Goal: Task Accomplishment & Management: Manage account settings

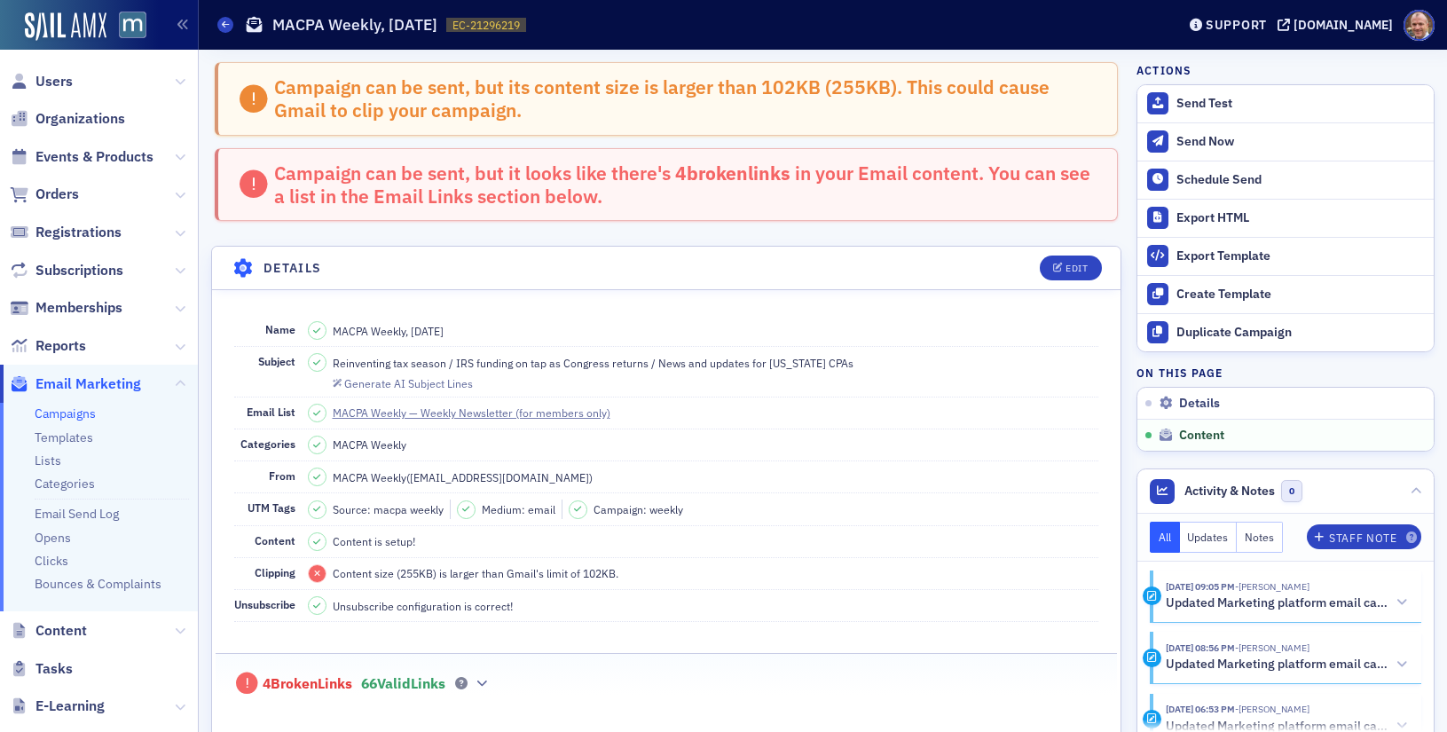
scroll to position [1004, 0]
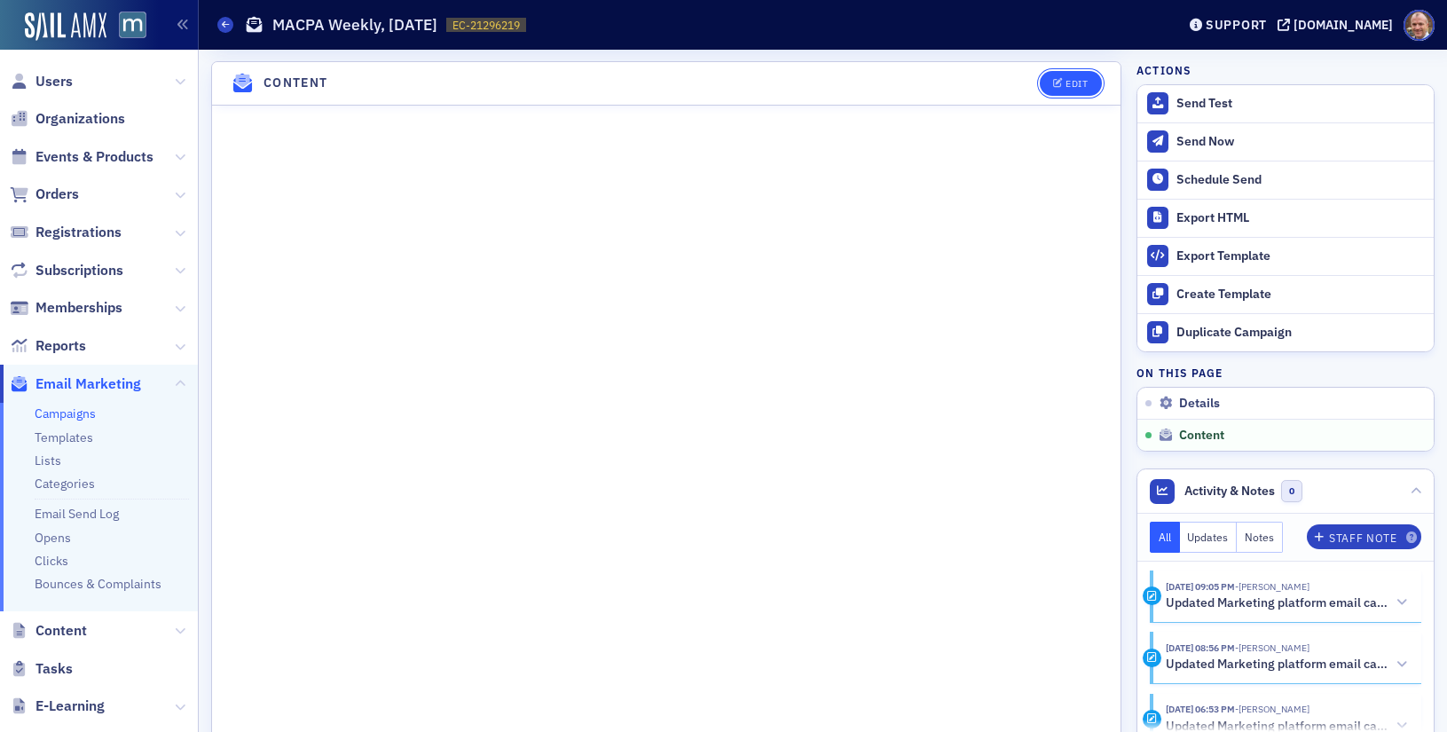
click at [1063, 72] on button "Edit" at bounding box center [1070, 83] width 61 height 25
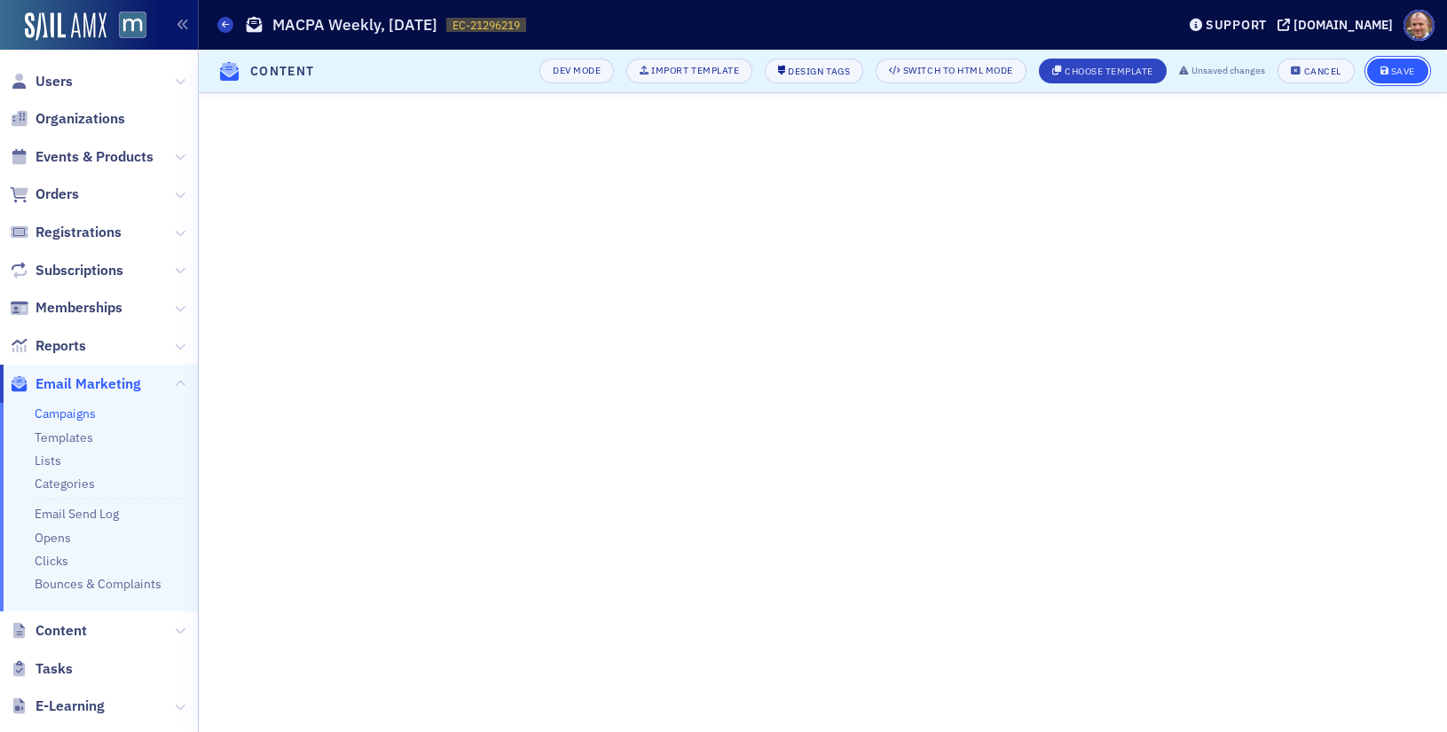
click at [1396, 75] on div "Save" at bounding box center [1403, 72] width 24 height 10
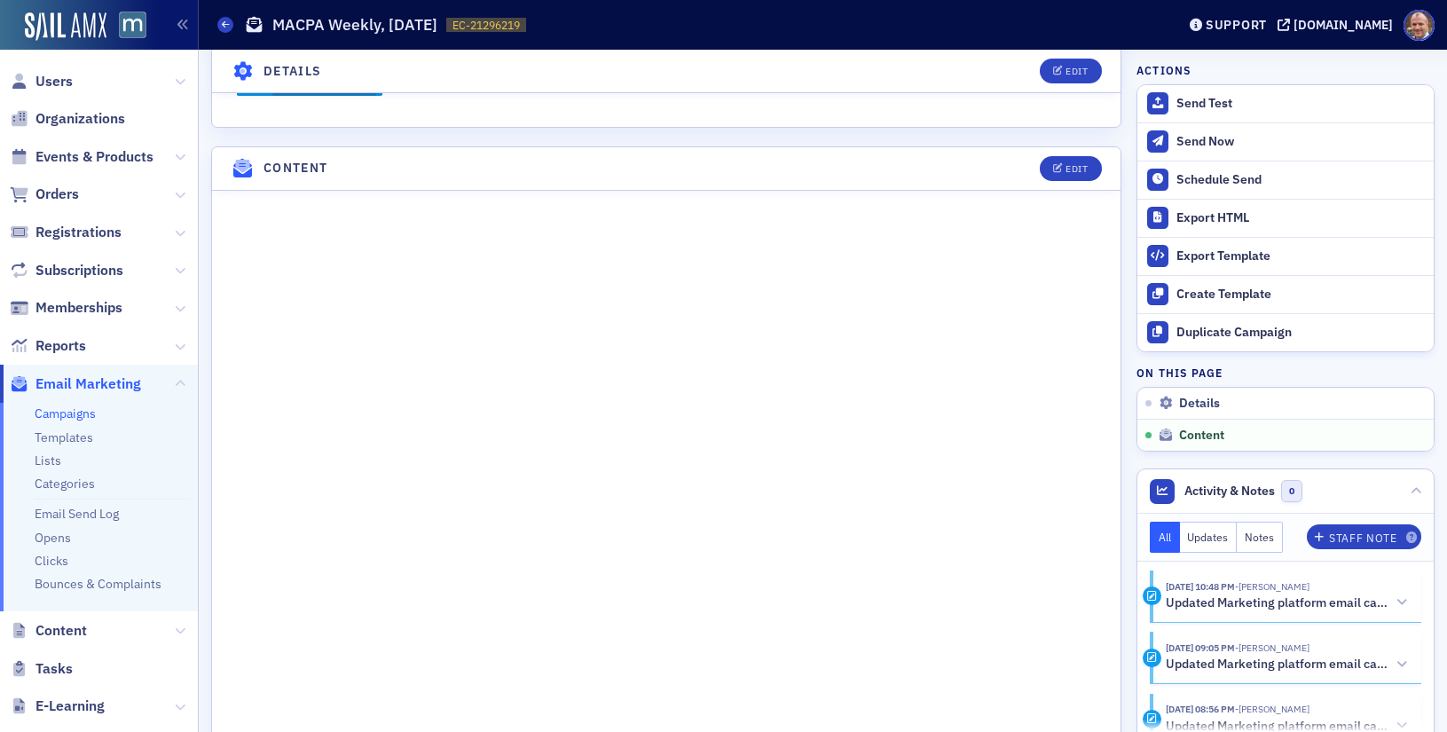
scroll to position [1004, 0]
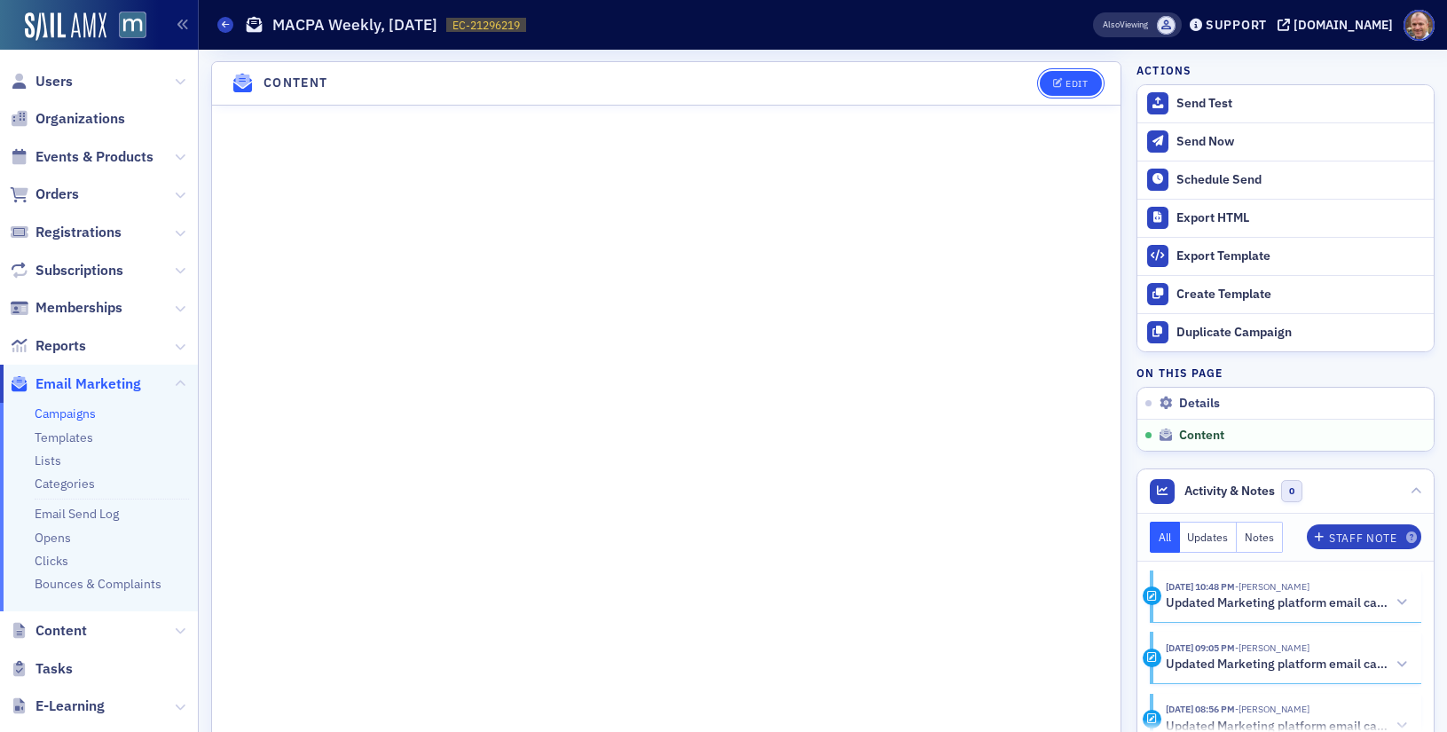
click at [1063, 83] on icon "button" at bounding box center [1058, 84] width 11 height 10
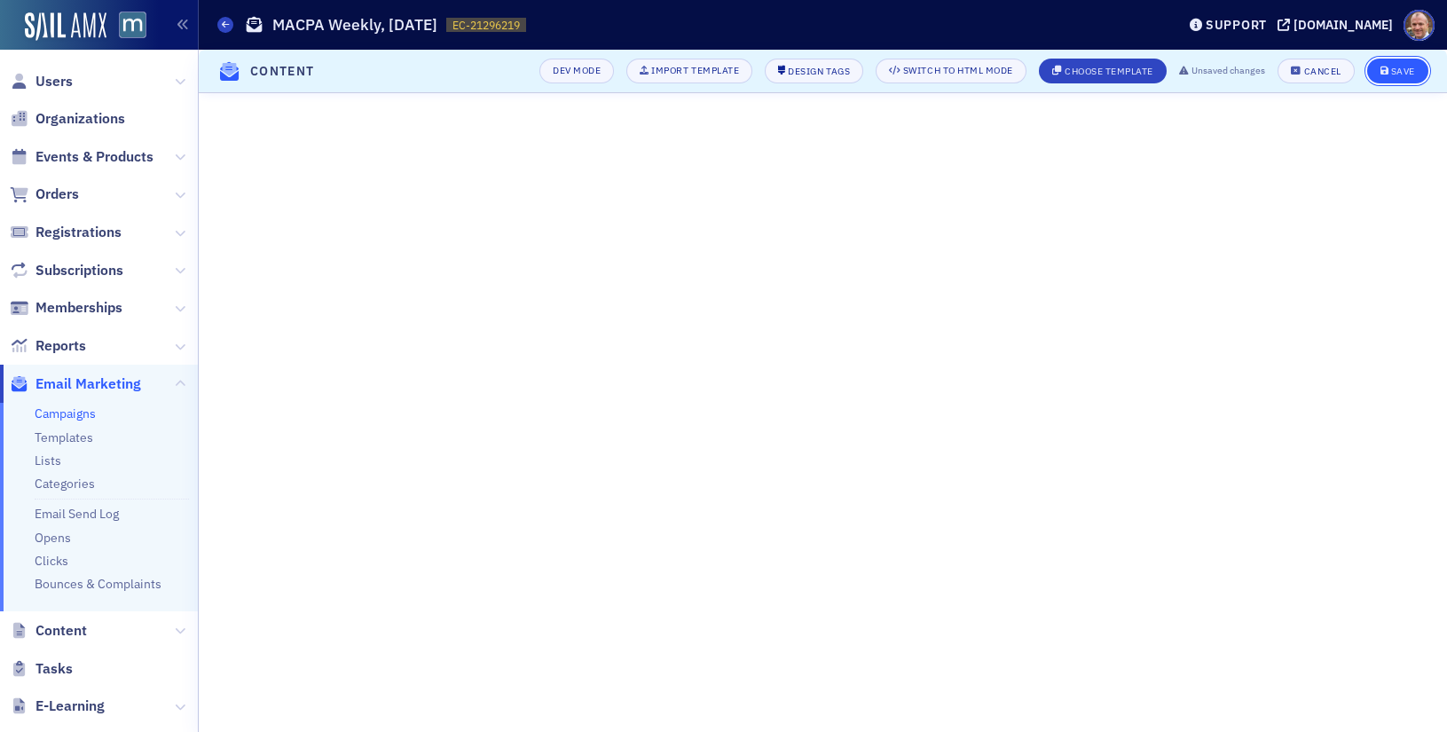
click at [1392, 68] on div "Save" at bounding box center [1403, 72] width 24 height 10
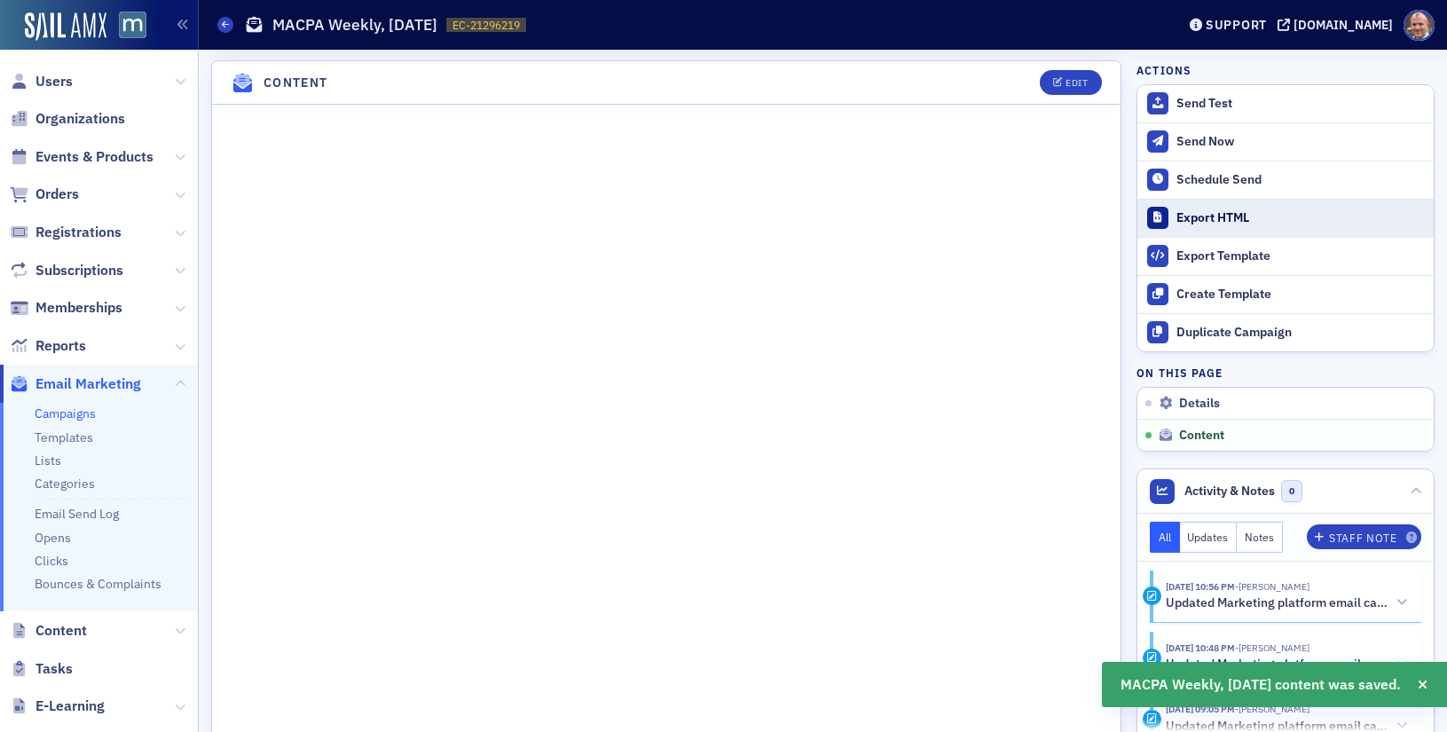
scroll to position [1004, 0]
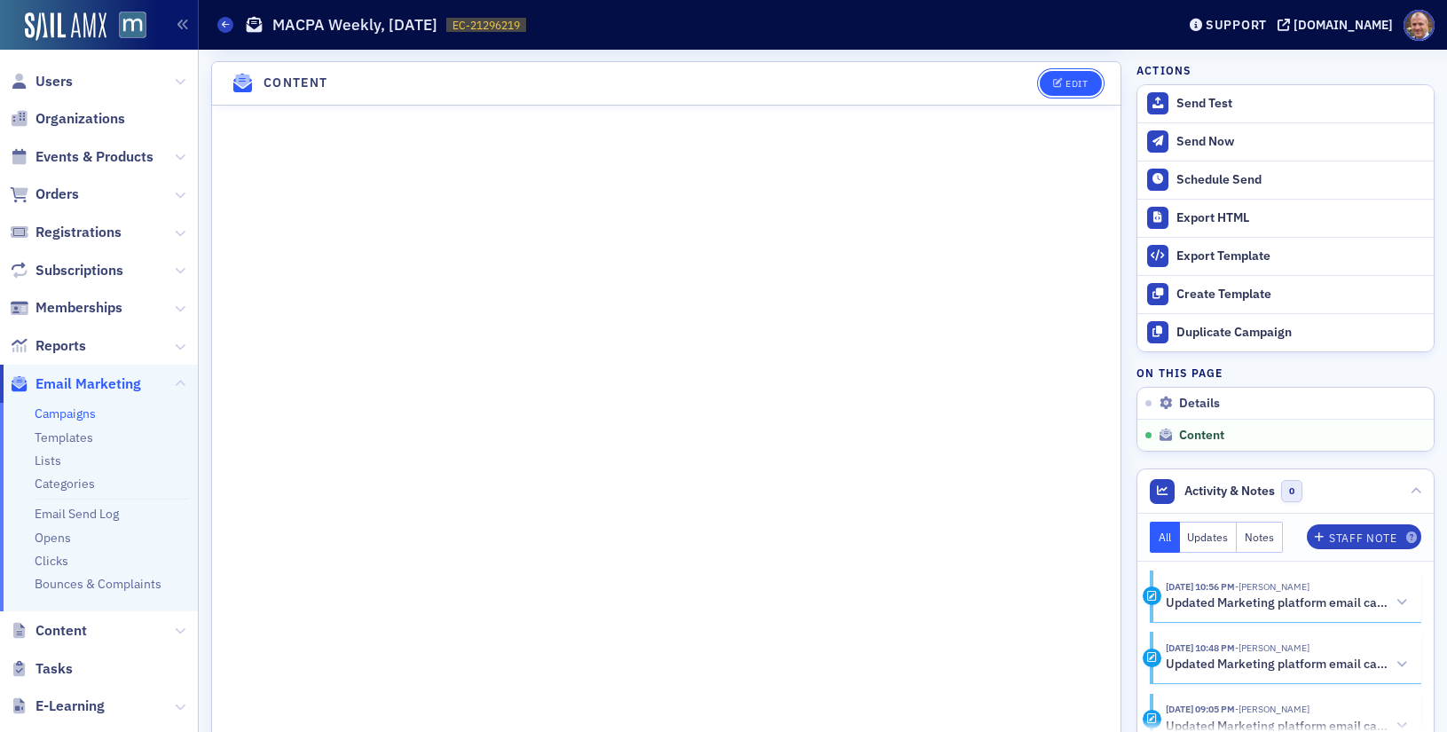
click at [1077, 89] on button "Edit" at bounding box center [1070, 83] width 61 height 25
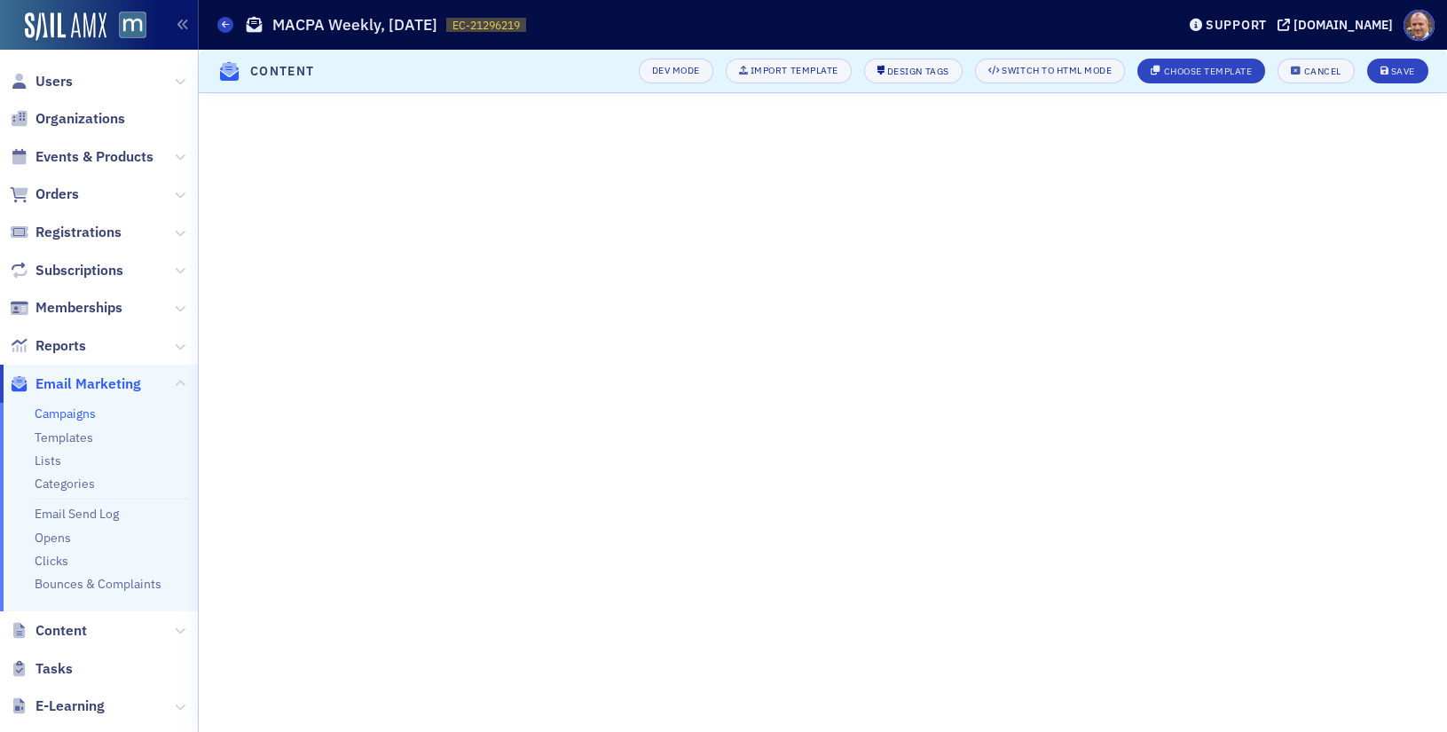
scroll to position [343, 0]
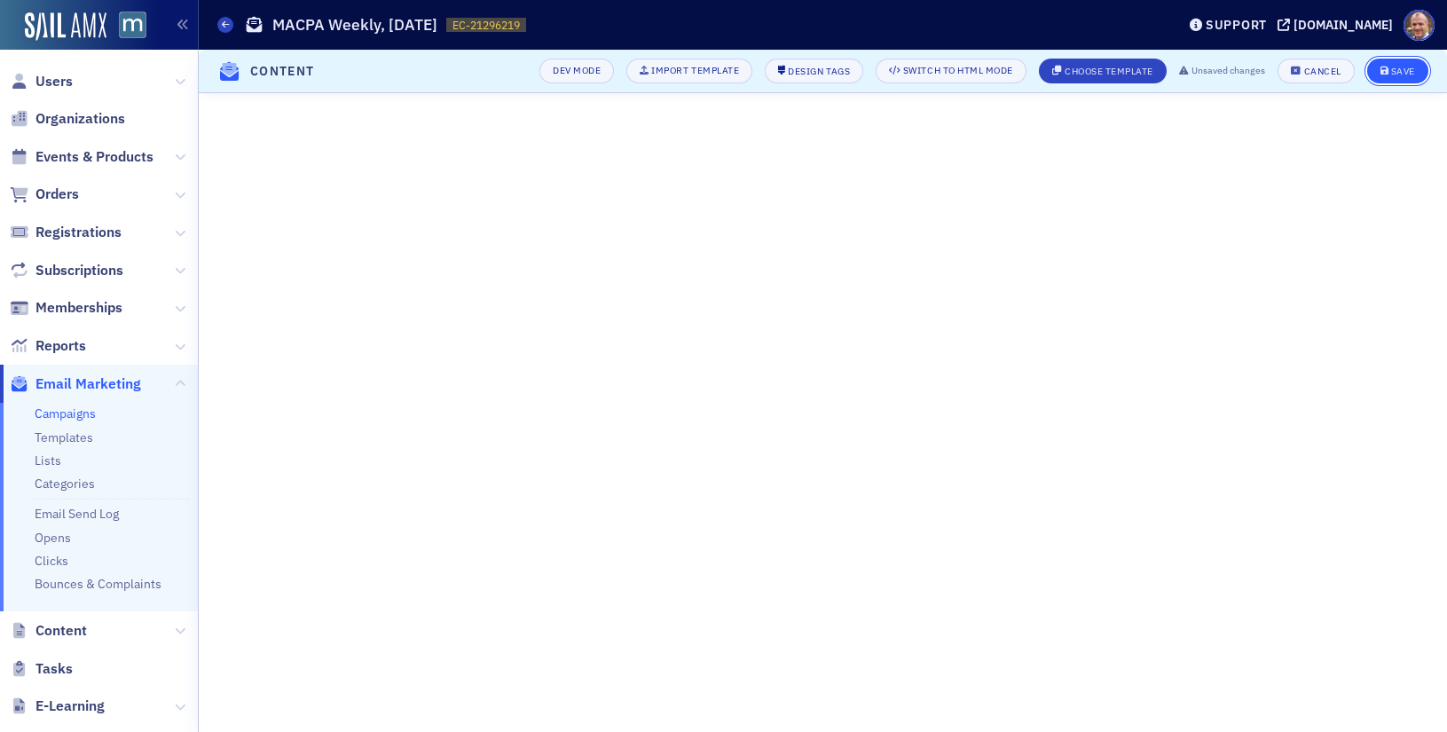
click at [1387, 74] on icon "submit" at bounding box center [1385, 72] width 9 height 10
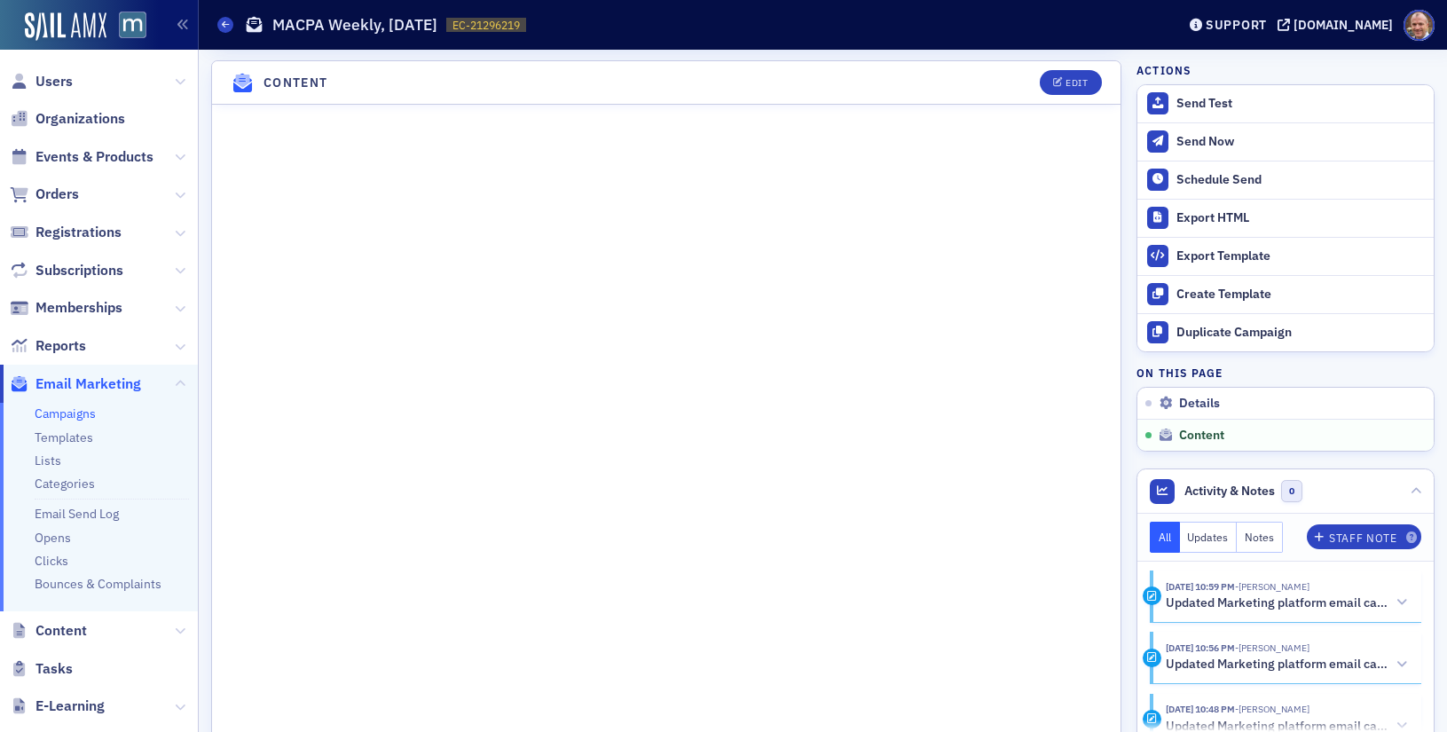
scroll to position [1004, 0]
click at [1080, 79] on div "Edit" at bounding box center [1077, 84] width 22 height 10
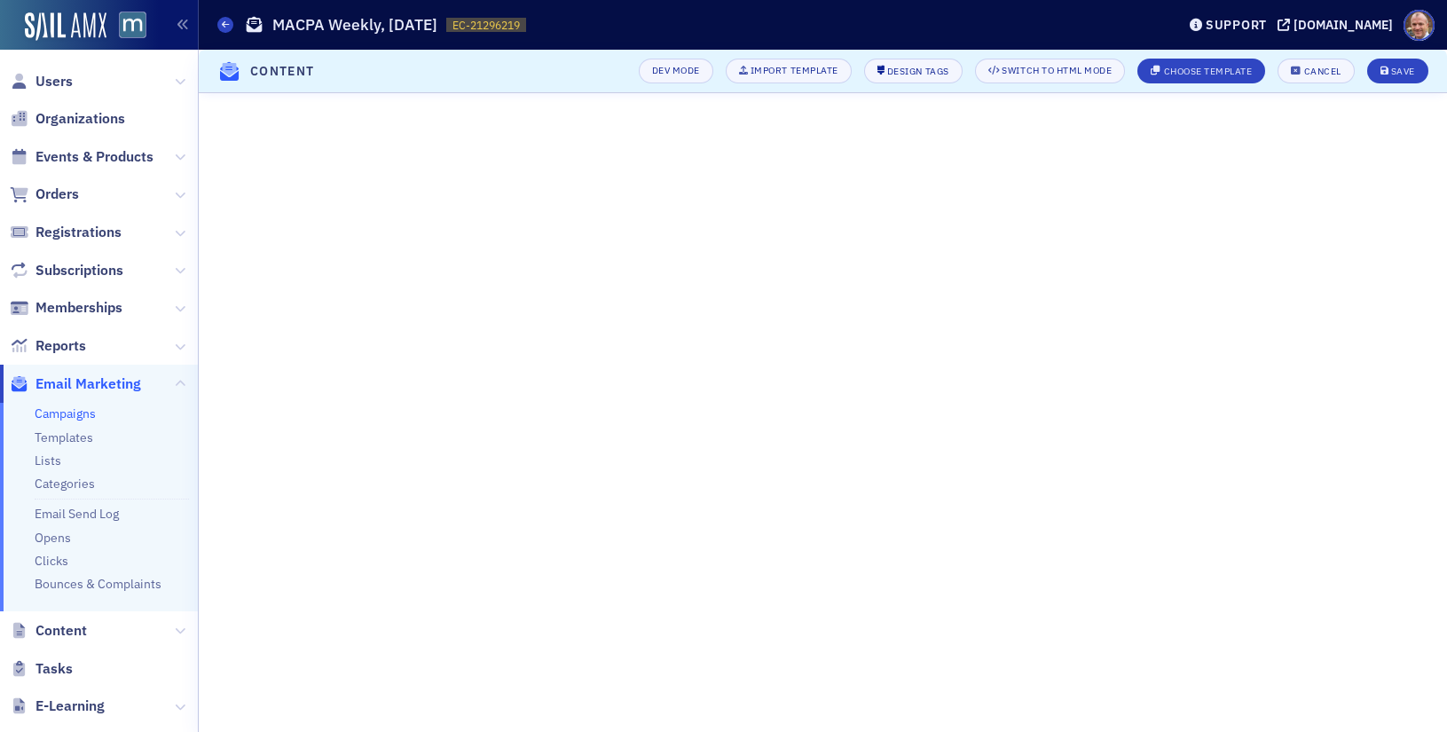
scroll to position [343, 0]
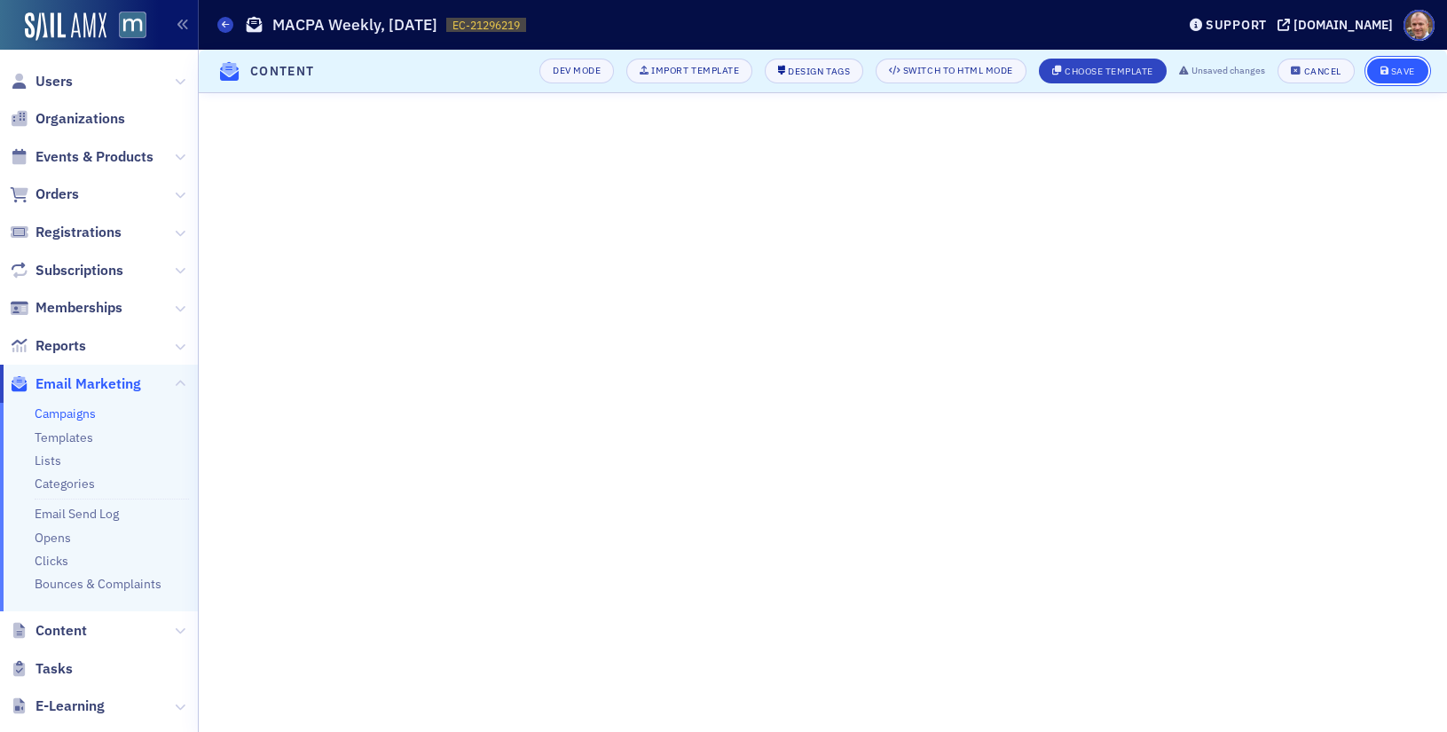
click at [1404, 64] on button "Save" at bounding box center [1397, 71] width 61 height 25
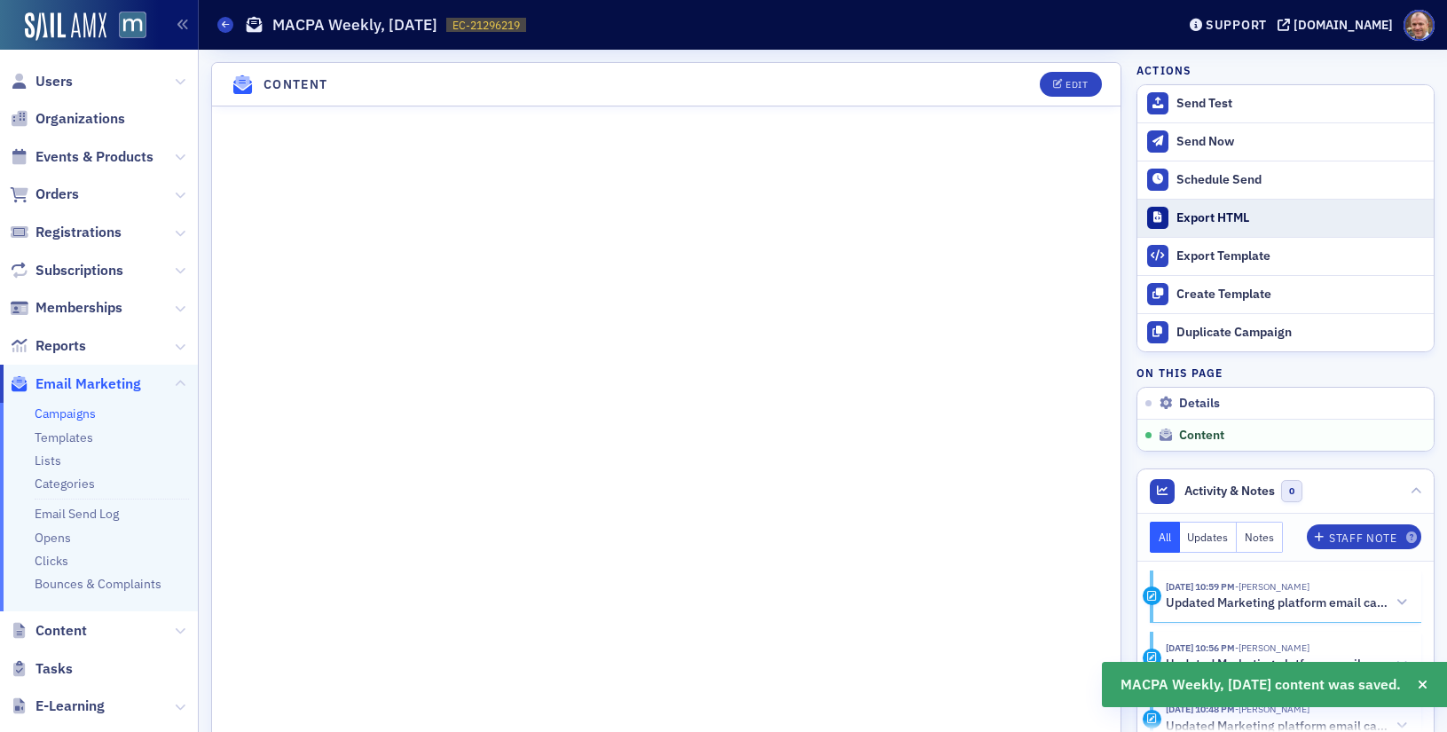
scroll to position [919, 0]
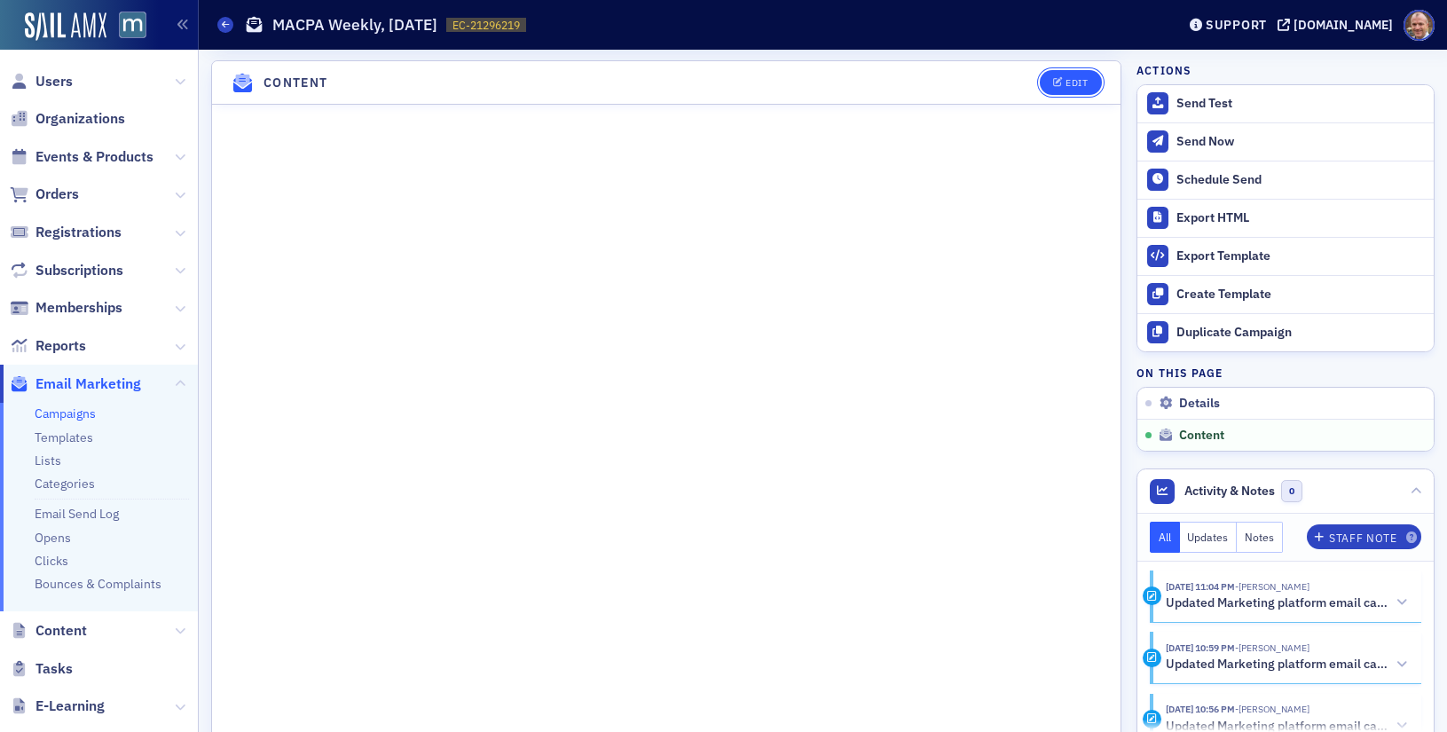
click at [1071, 78] on div "Edit" at bounding box center [1077, 83] width 22 height 10
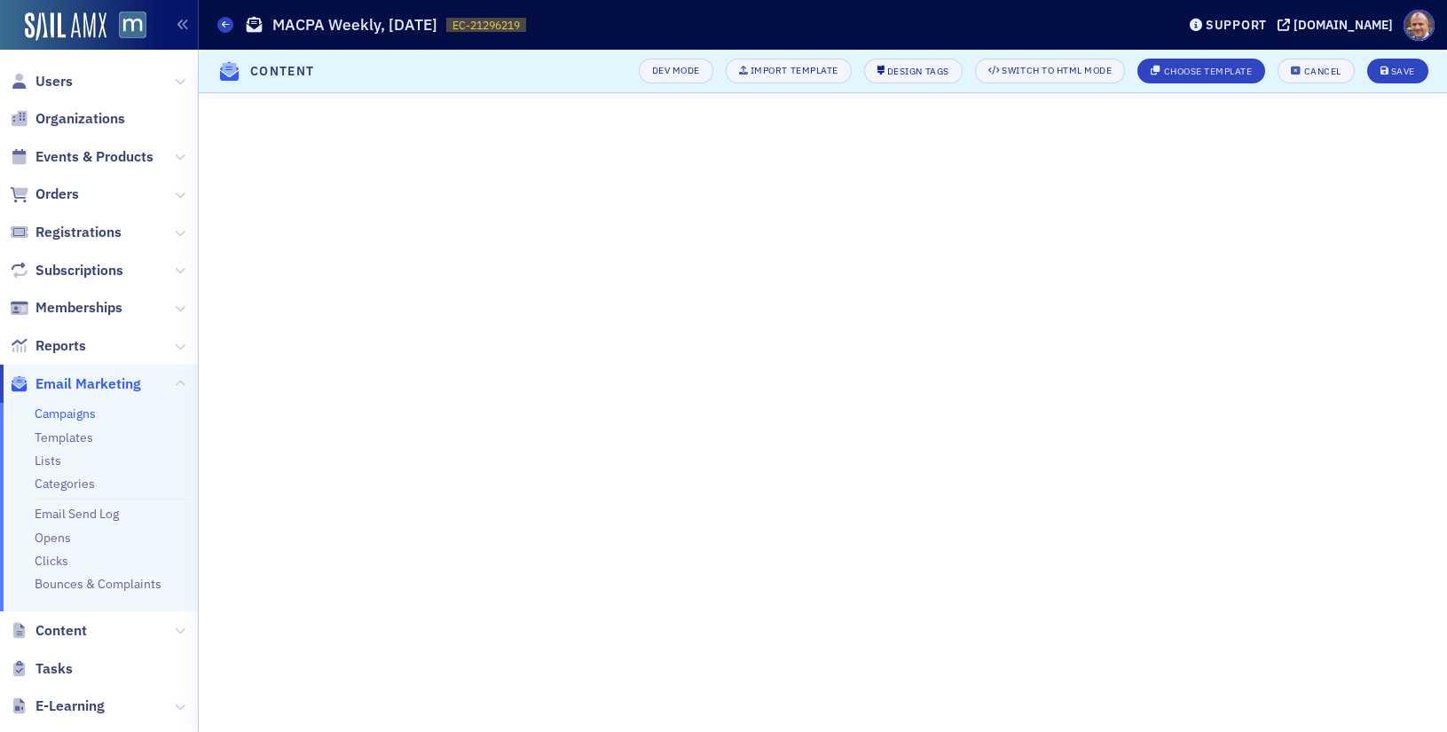
scroll to position [343, 0]
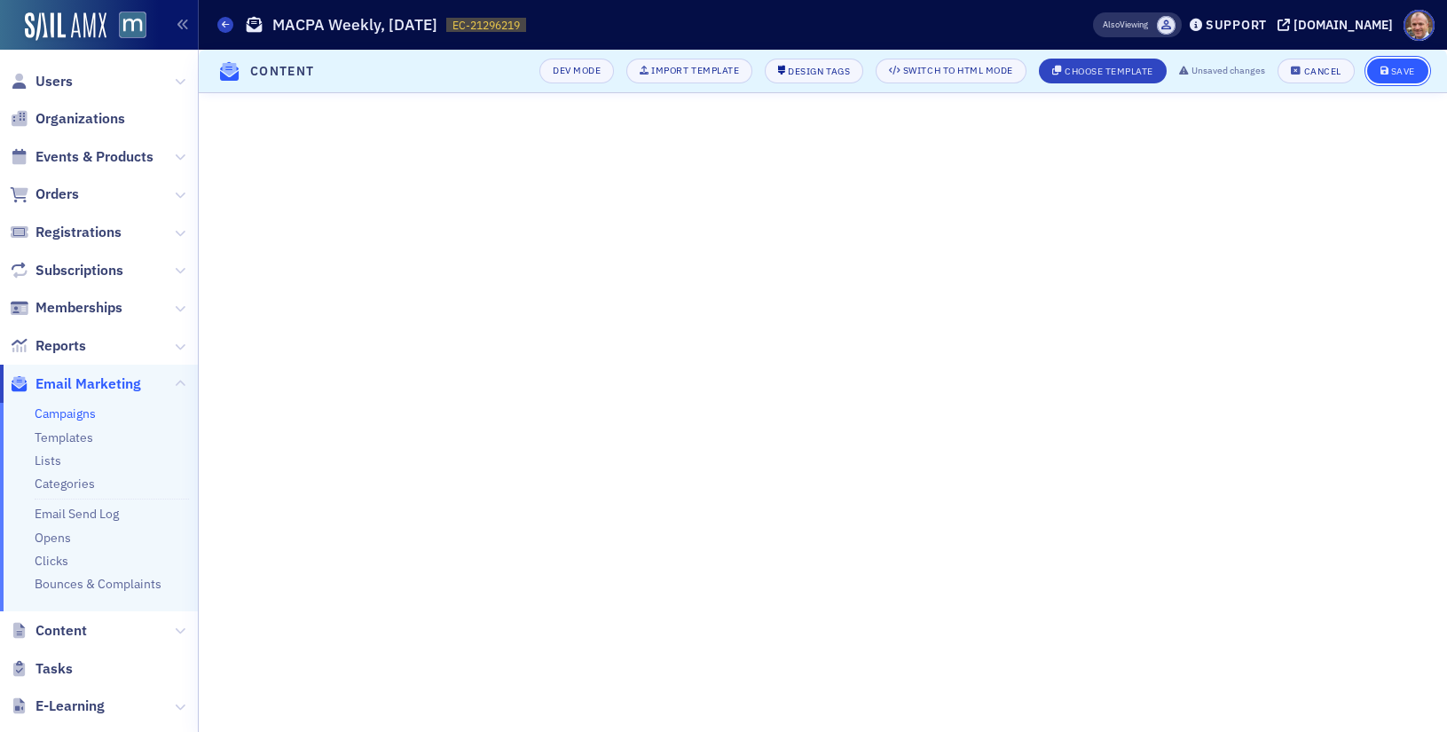
click at [1408, 75] on div "Save" at bounding box center [1403, 72] width 24 height 10
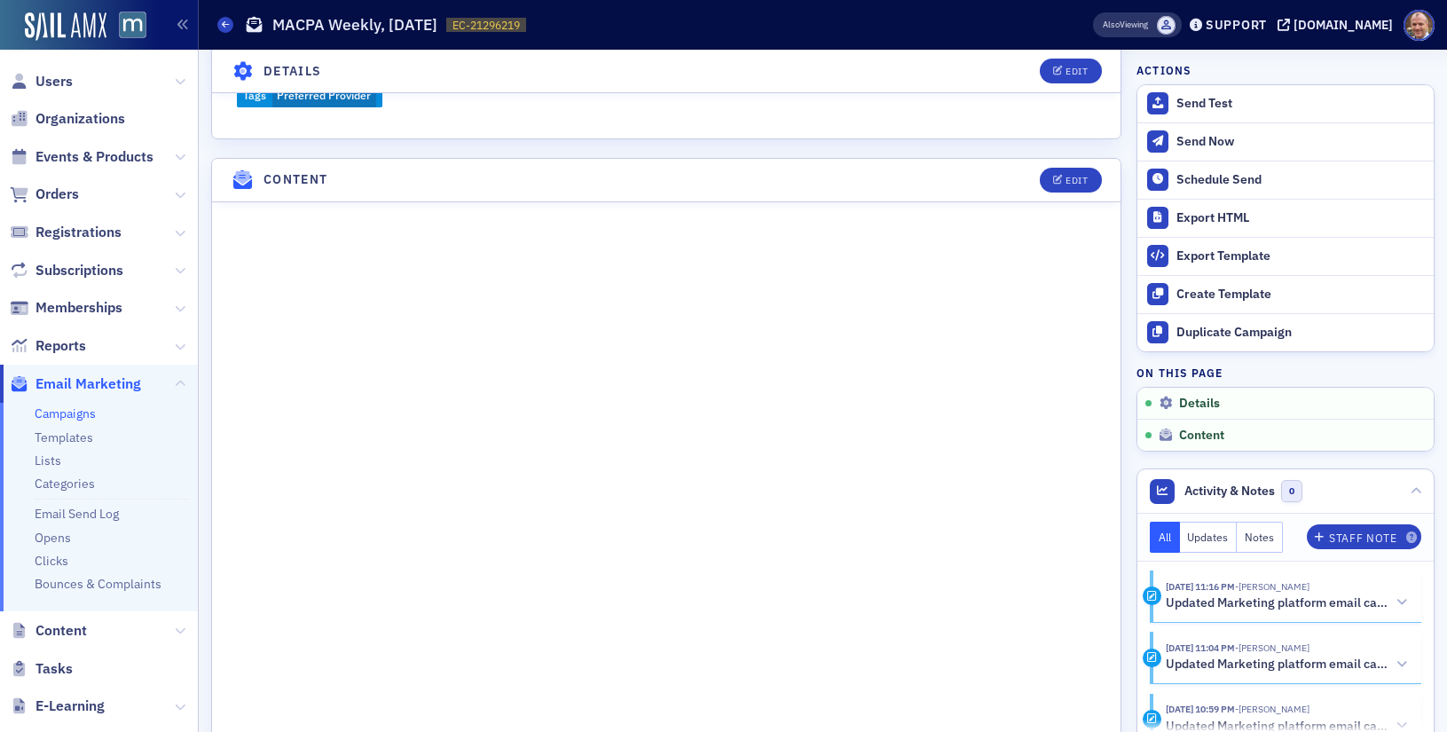
scroll to position [919, 0]
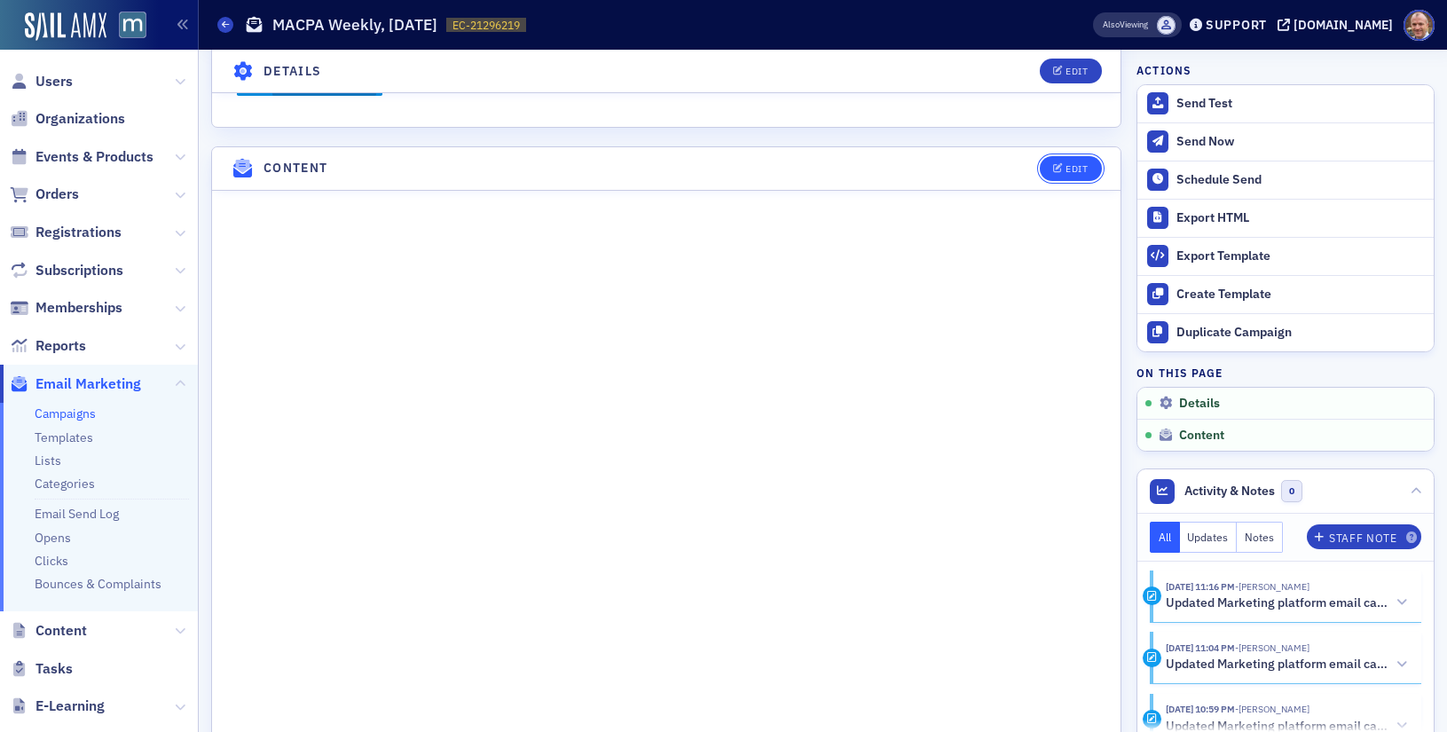
click at [1069, 167] on div "Edit" at bounding box center [1077, 169] width 22 height 10
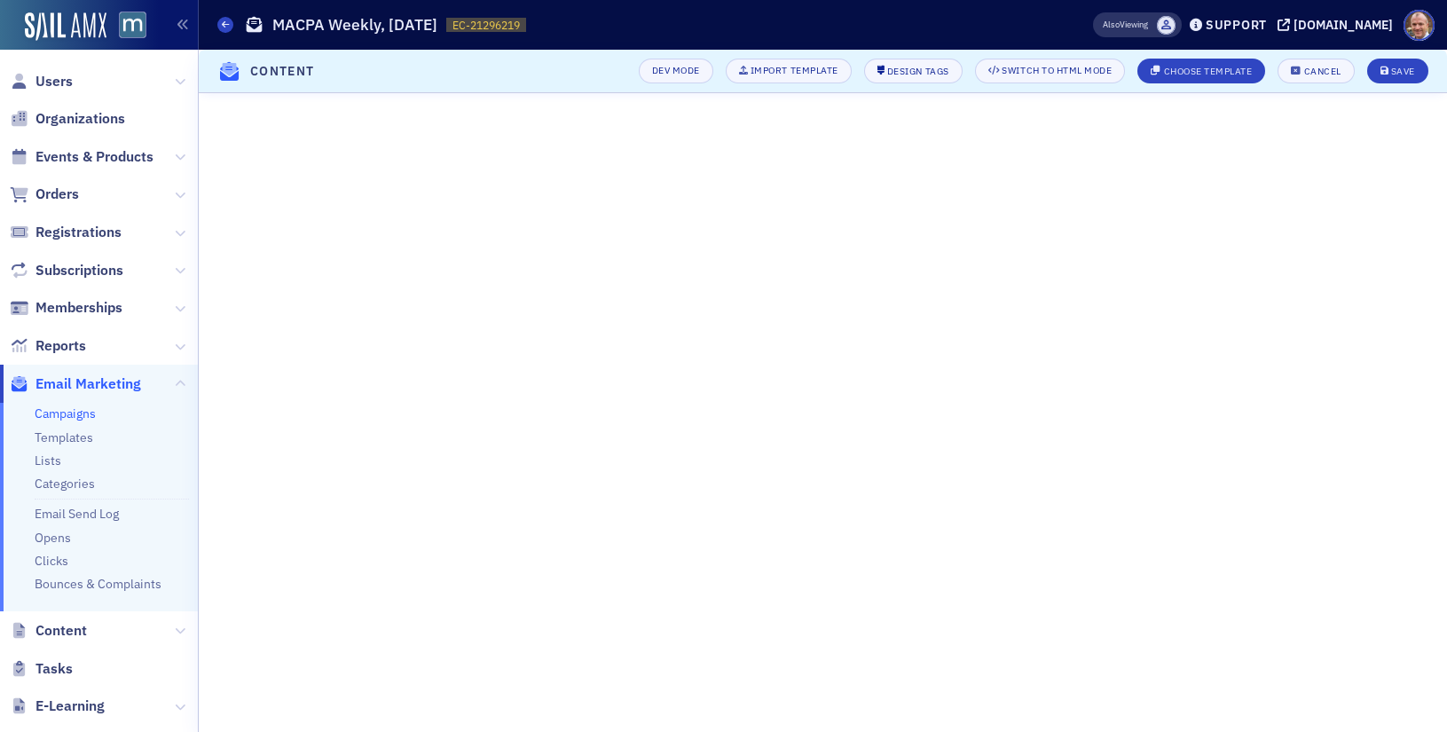
scroll to position [343, 0]
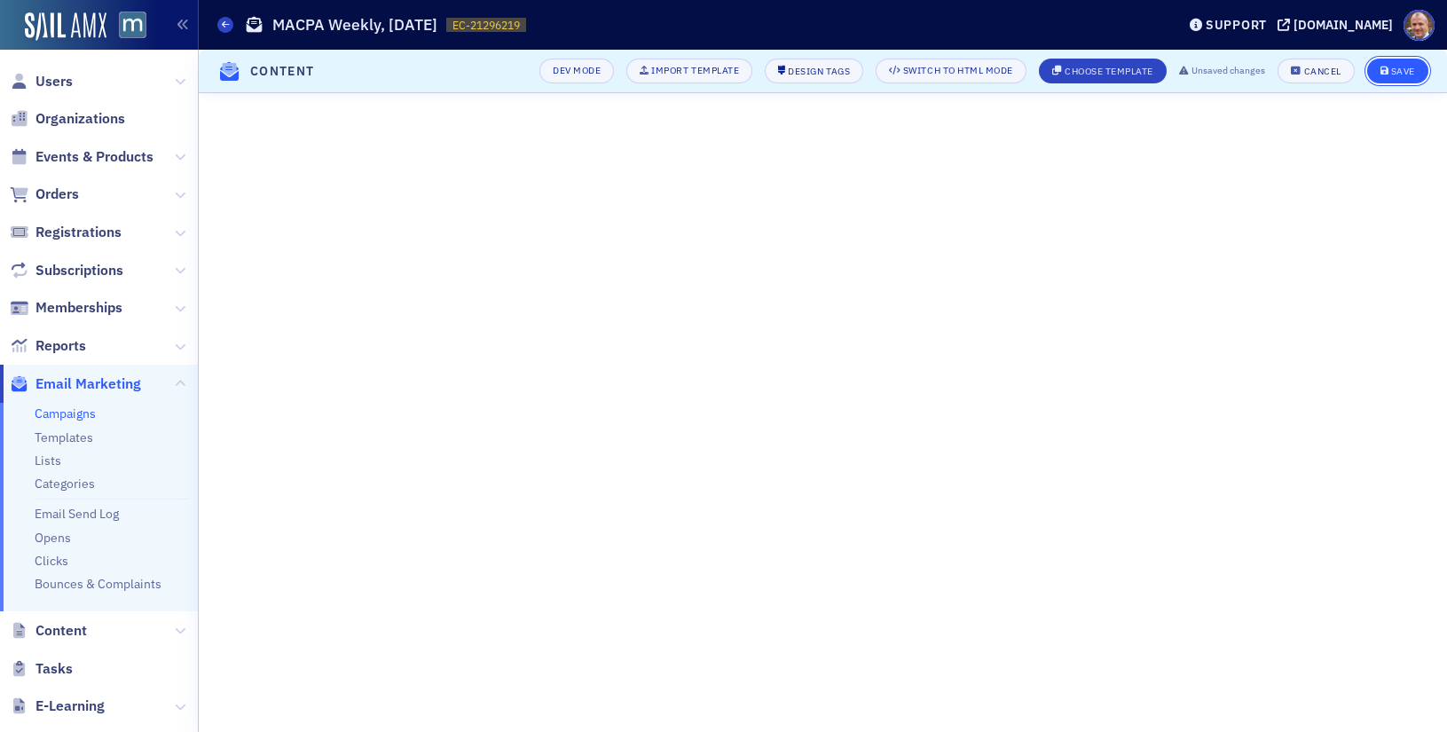
click at [1401, 73] on div "Save" at bounding box center [1403, 72] width 24 height 10
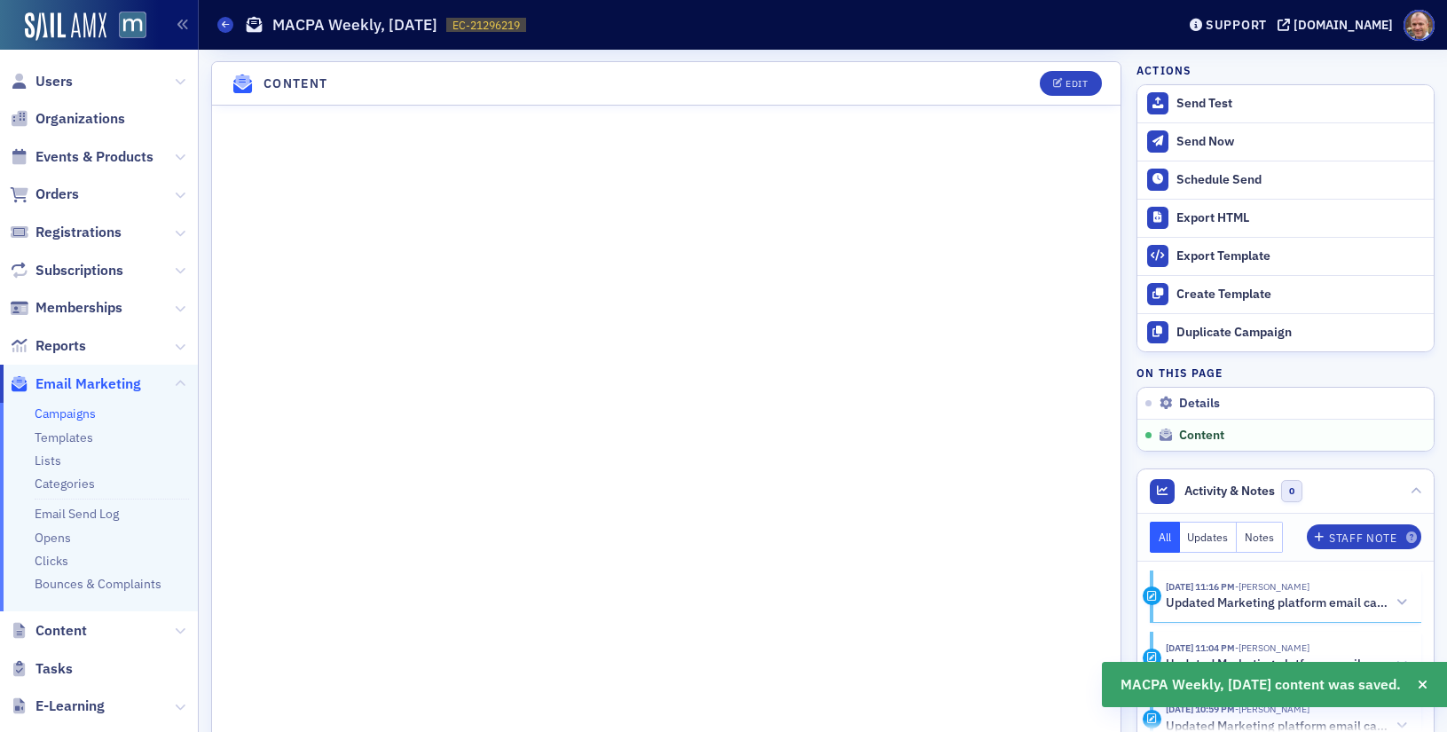
scroll to position [919, 0]
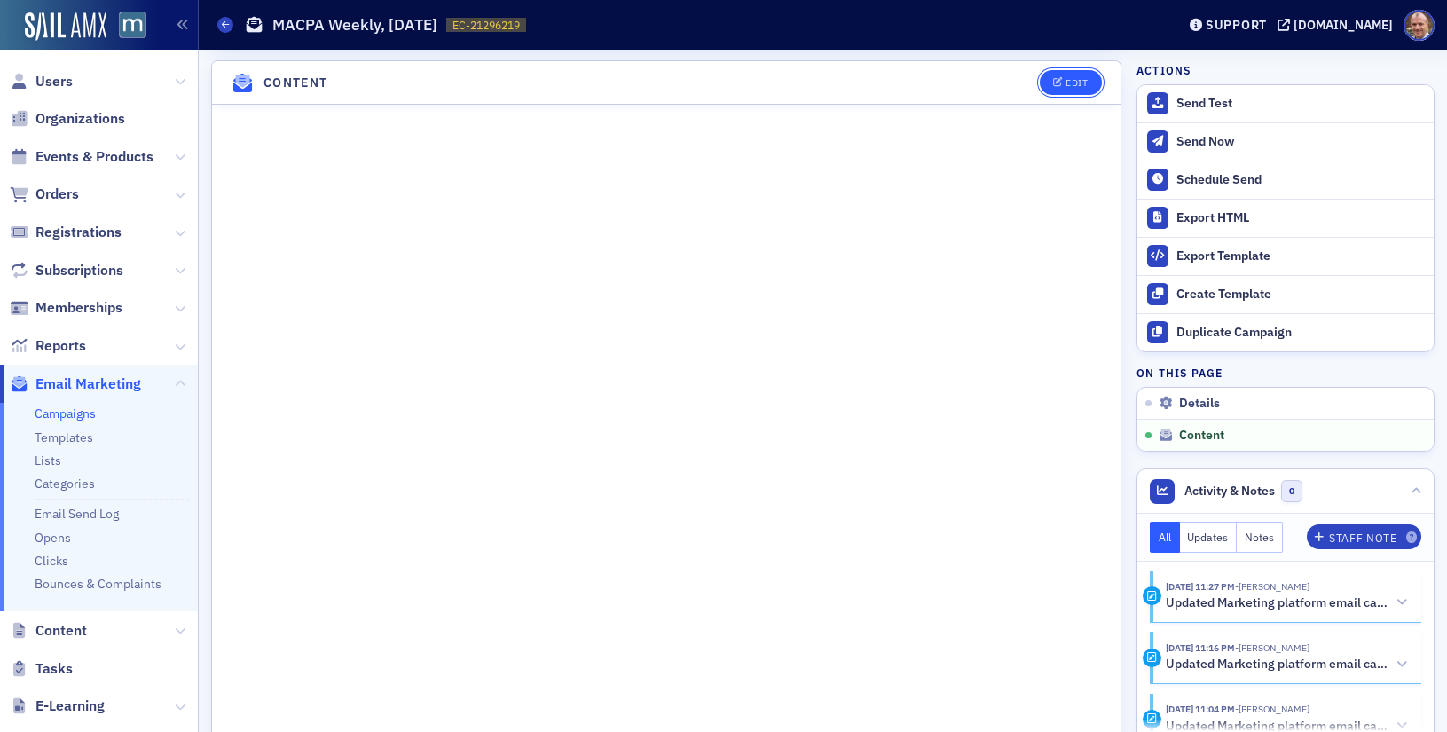
click at [1074, 83] on div "Edit" at bounding box center [1077, 83] width 22 height 10
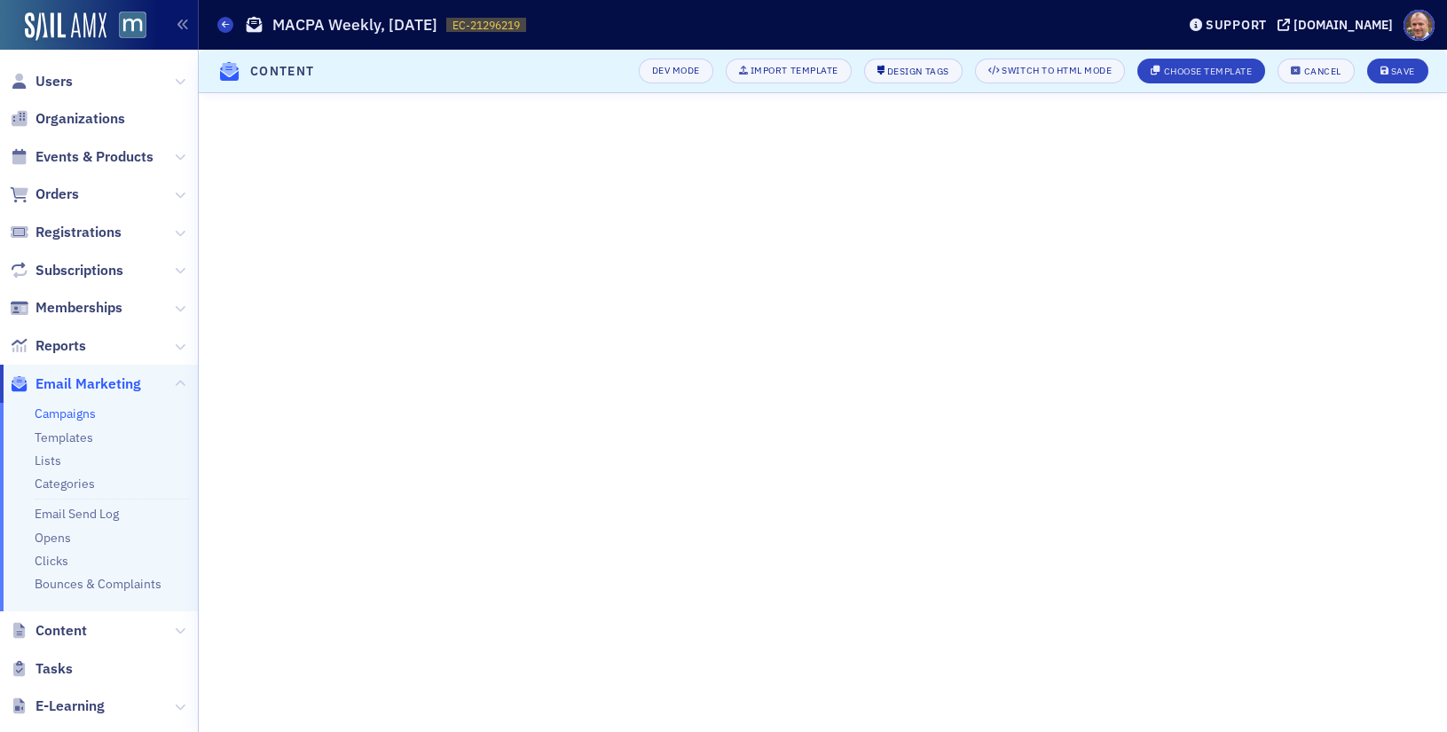
scroll to position [343, 0]
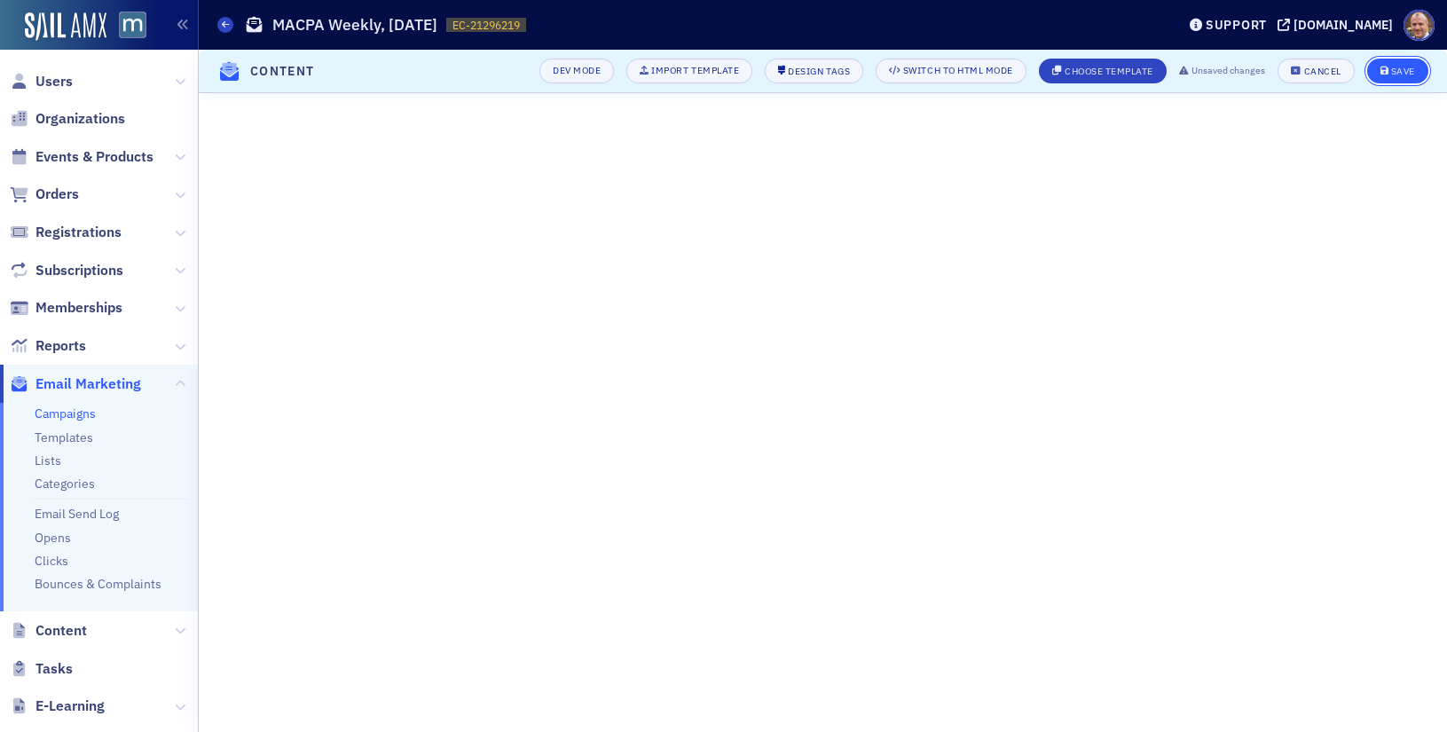
click at [1385, 67] on icon "submit" at bounding box center [1385, 72] width 9 height 10
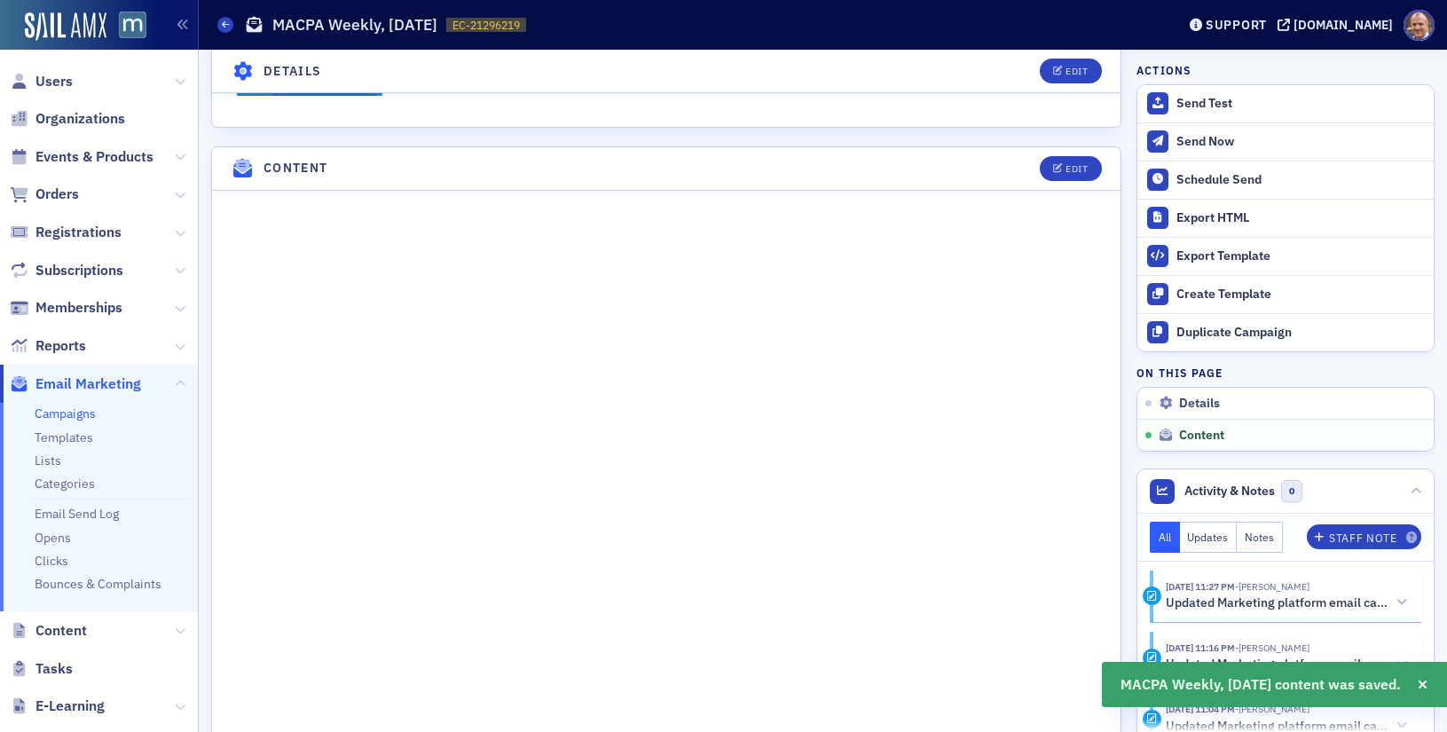
scroll to position [1004, 0]
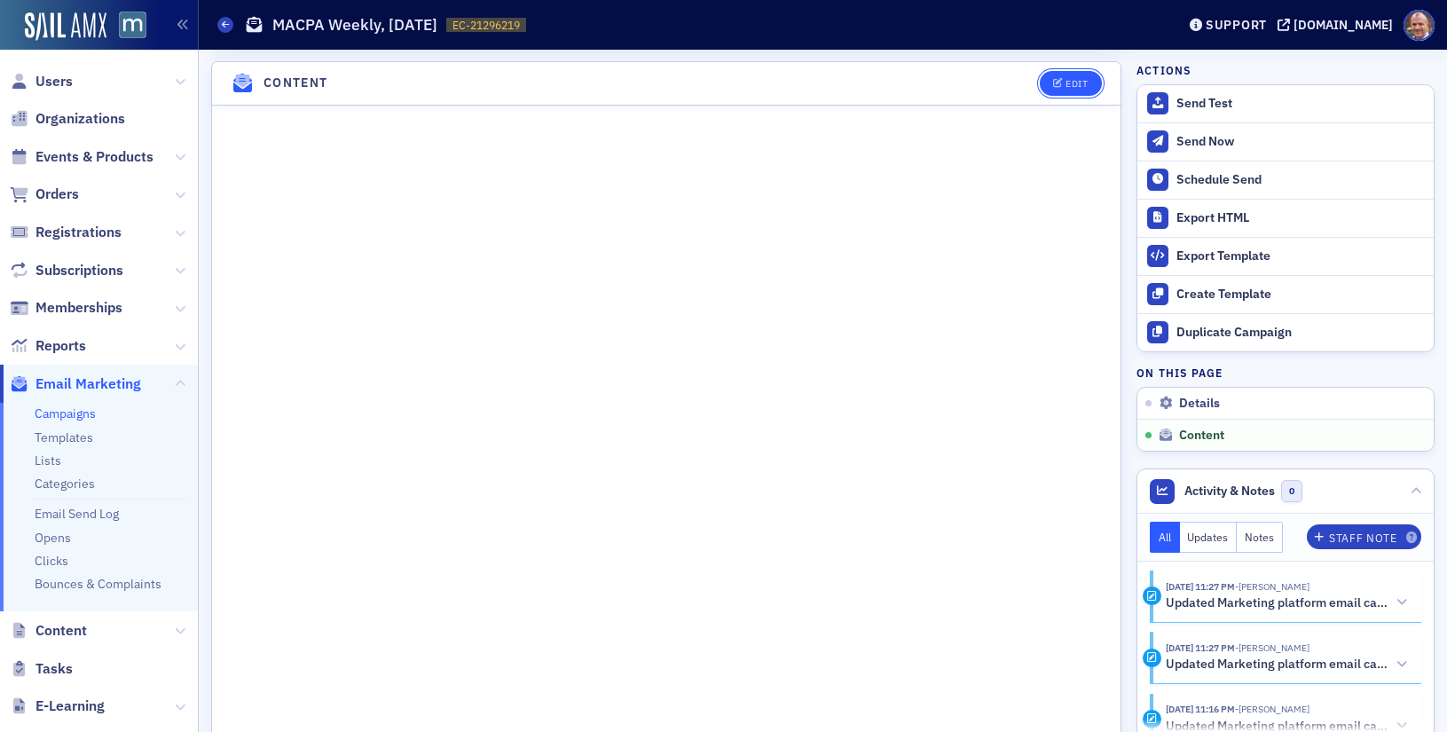
click at [1080, 74] on button "Edit" at bounding box center [1070, 83] width 61 height 25
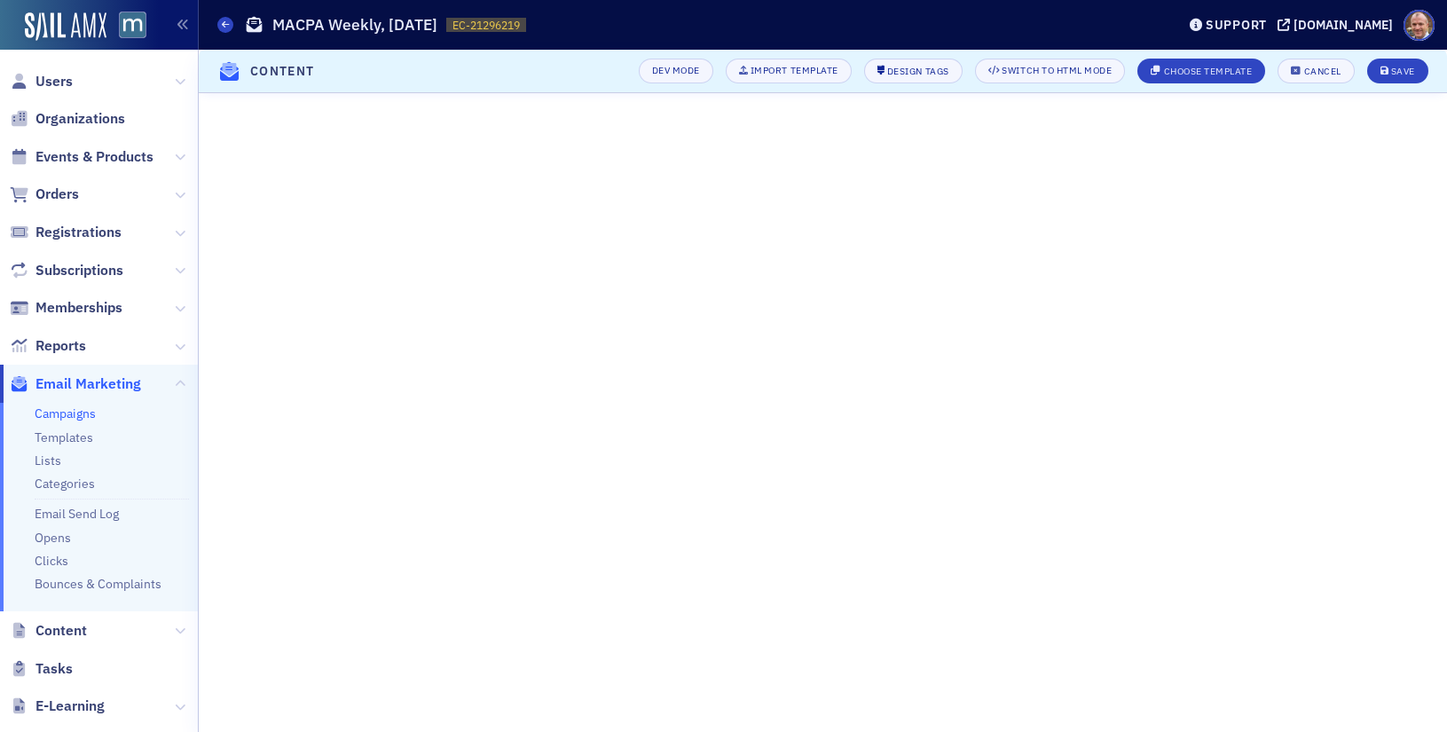
scroll to position [343, 0]
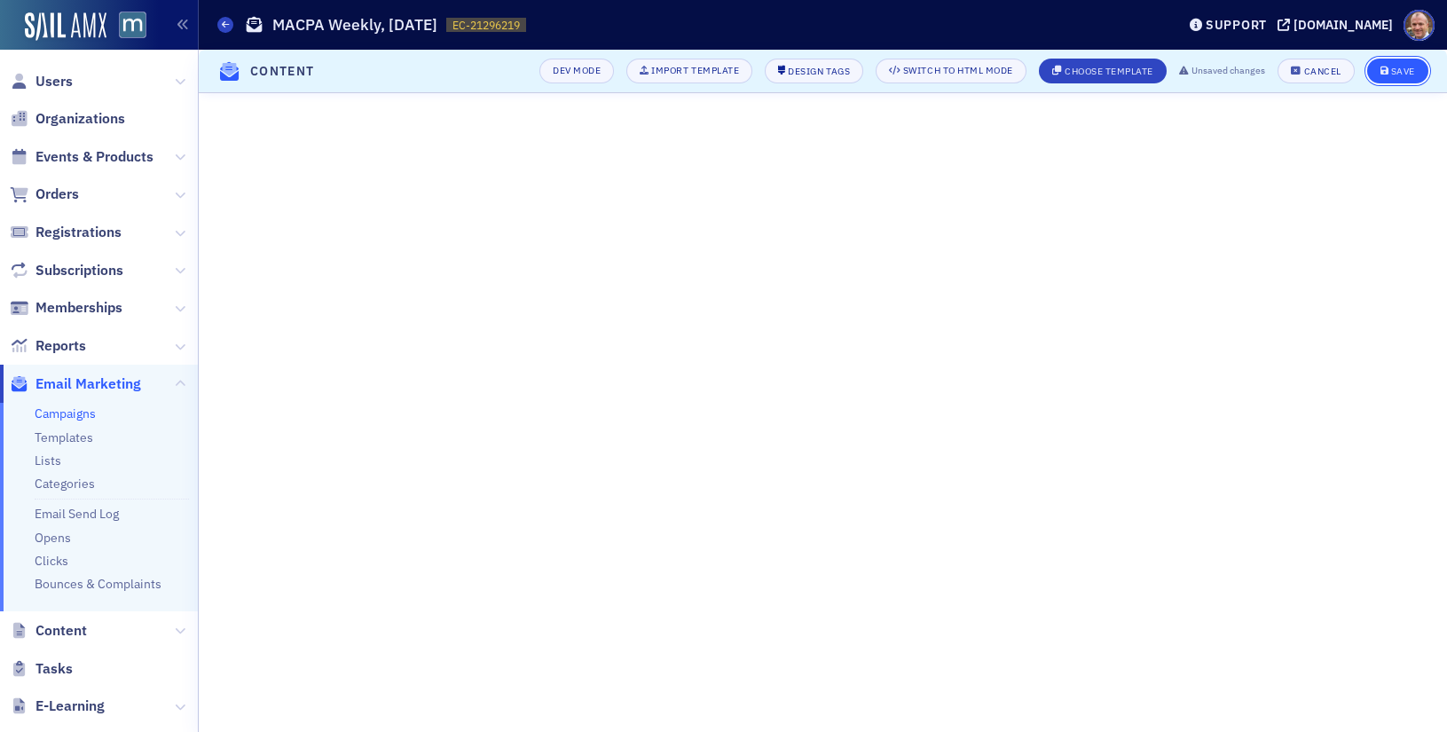
click at [1403, 75] on div "Save" at bounding box center [1403, 72] width 24 height 10
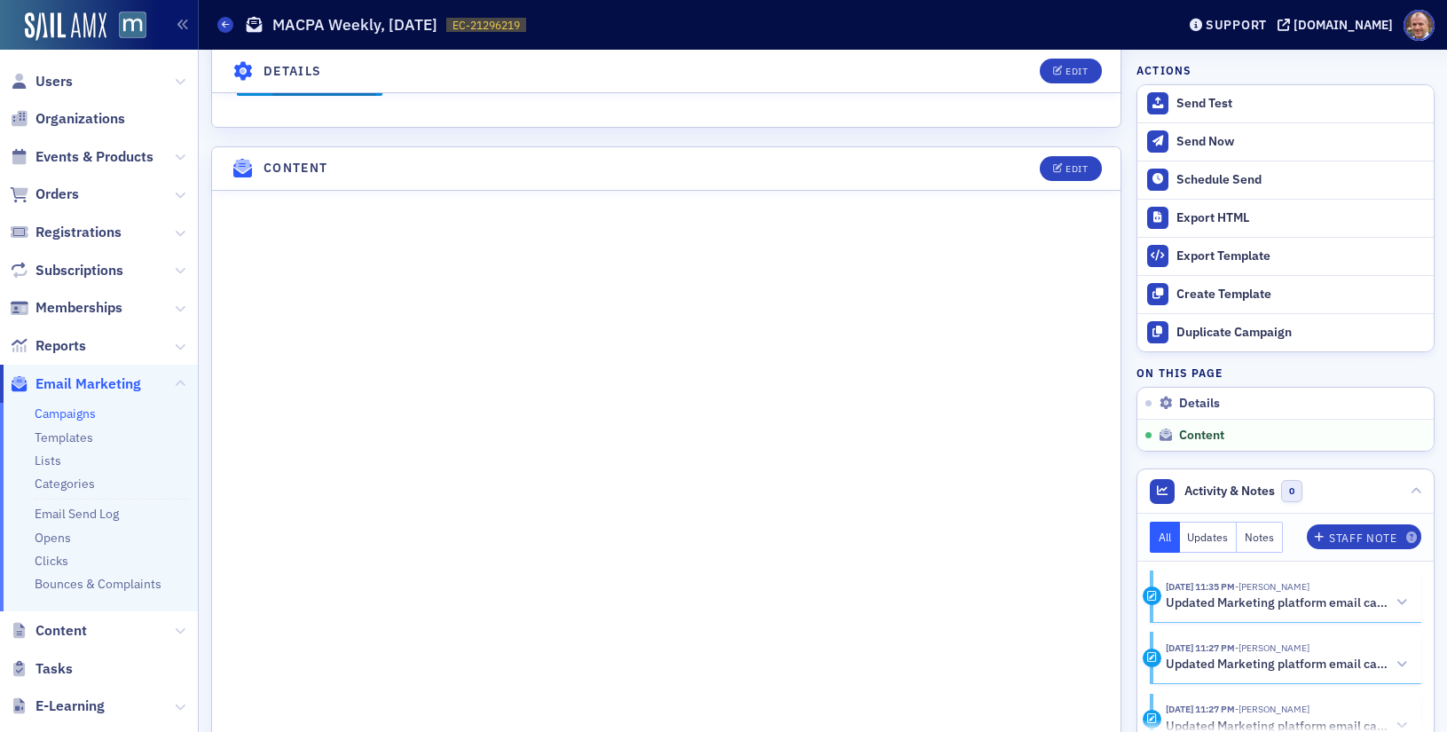
scroll to position [1004, 0]
